Goal: Task Accomplishment & Management: Use online tool/utility

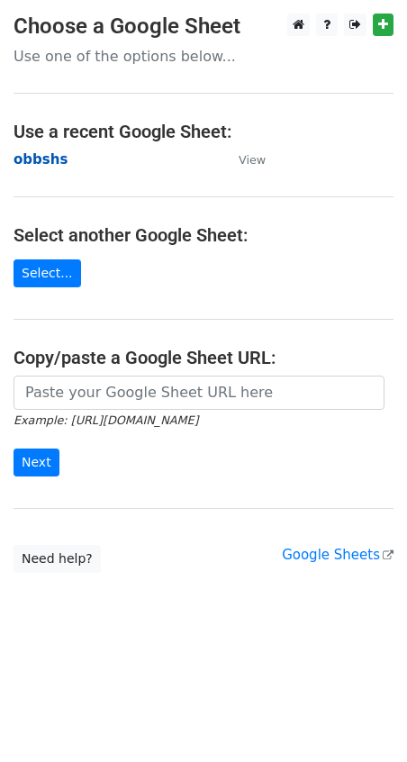
click at [44, 165] on strong "obbshs" at bounding box center [41, 159] width 54 height 16
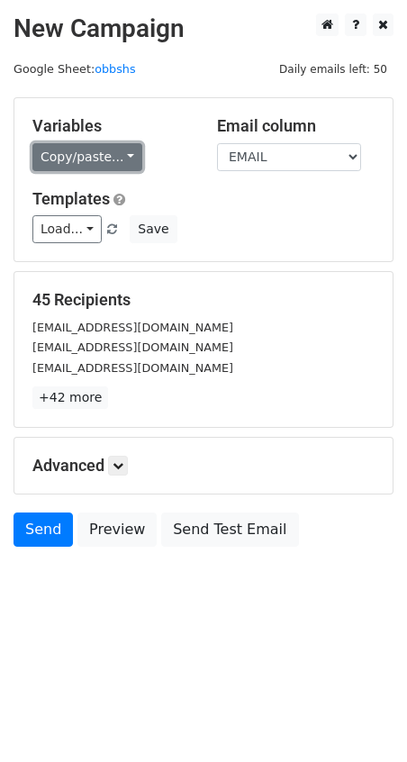
click at [131, 160] on link "Copy/paste..." at bounding box center [87, 157] width 110 height 28
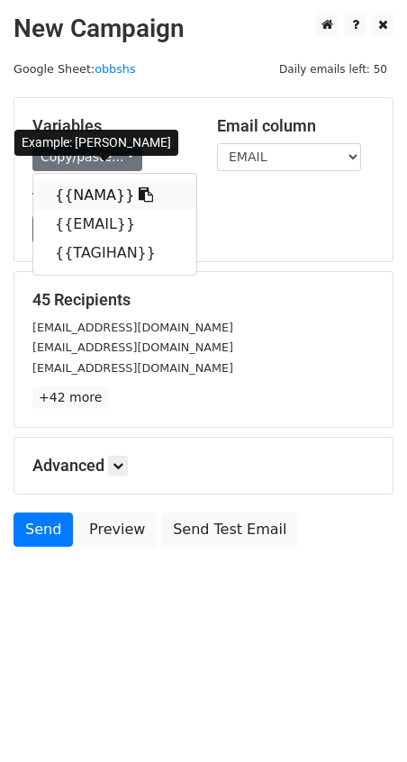
click at [139, 191] on icon at bounding box center [146, 194] width 14 height 14
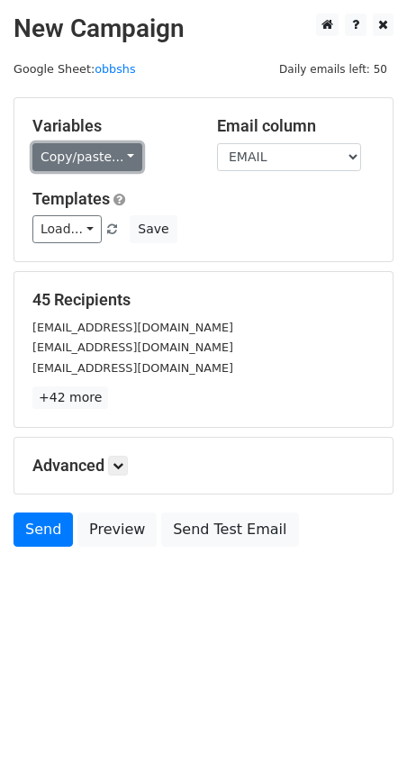
click at [123, 158] on link "Copy/paste..." at bounding box center [87, 157] width 110 height 28
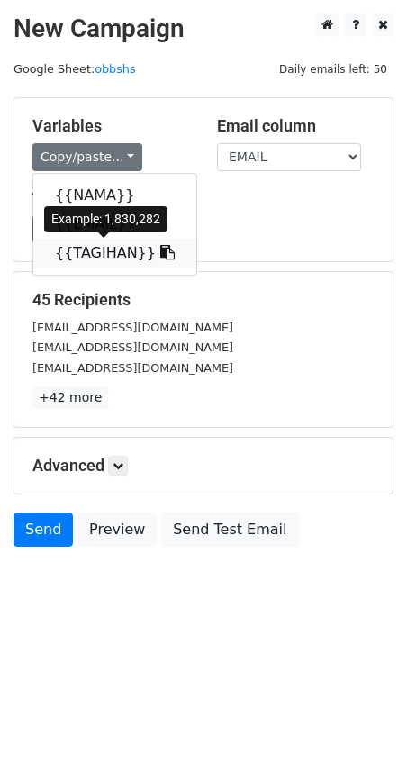
click at [160, 251] on icon at bounding box center [167, 252] width 14 height 14
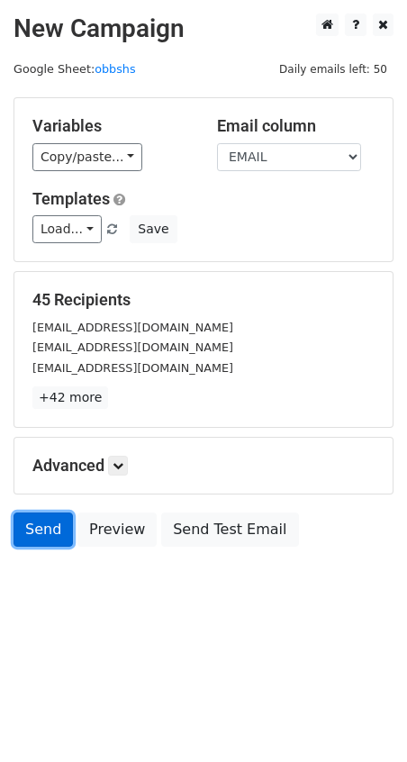
click at [41, 525] on link "Send" at bounding box center [43, 529] width 59 height 34
